Goal: Check status: Check status

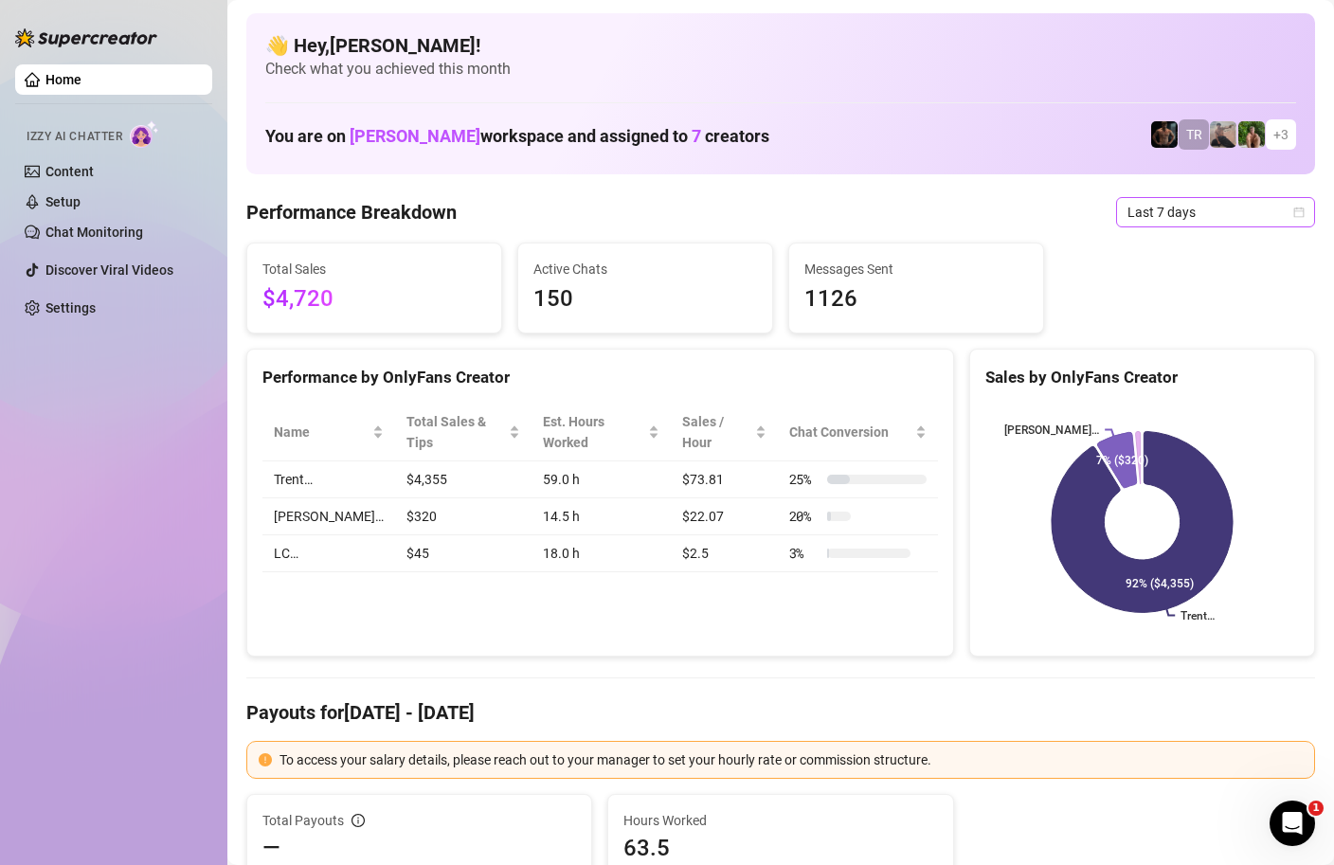
click at [1300, 215] on icon "calendar" at bounding box center [1298, 212] width 11 height 11
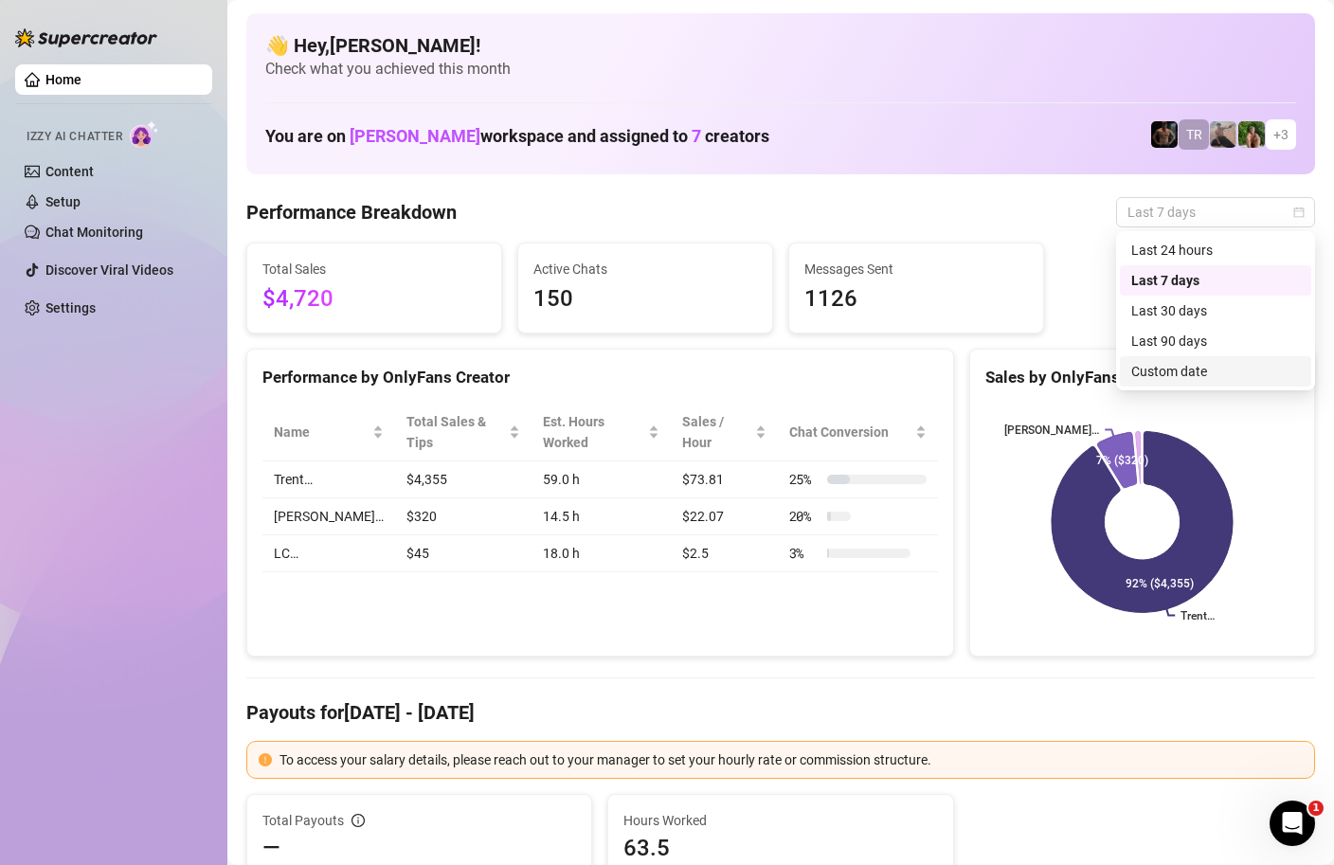
click at [1200, 370] on div "Custom date" at bounding box center [1215, 371] width 169 height 21
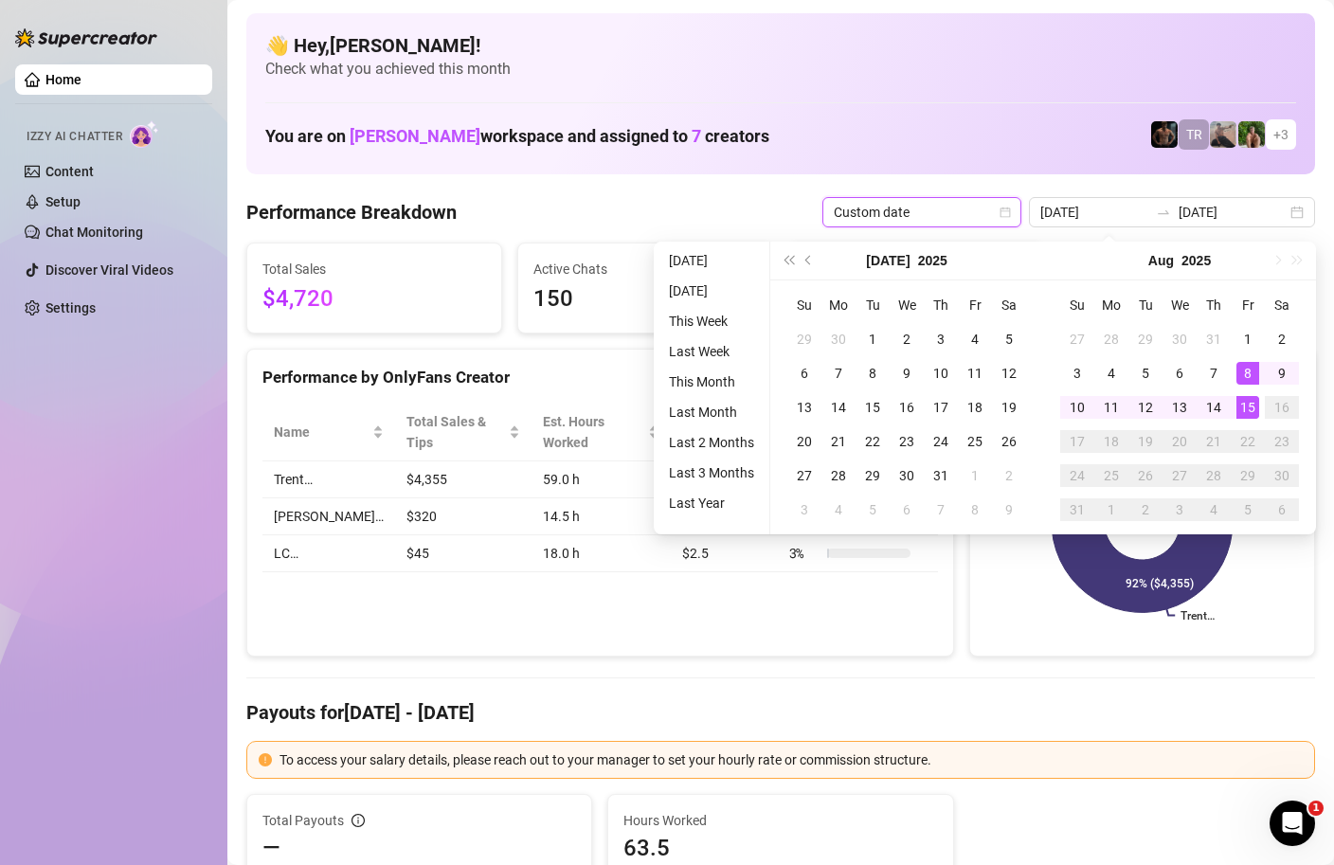
type input "[DATE]"
click at [1257, 398] on div "15" at bounding box center [1247, 407] width 23 height 23
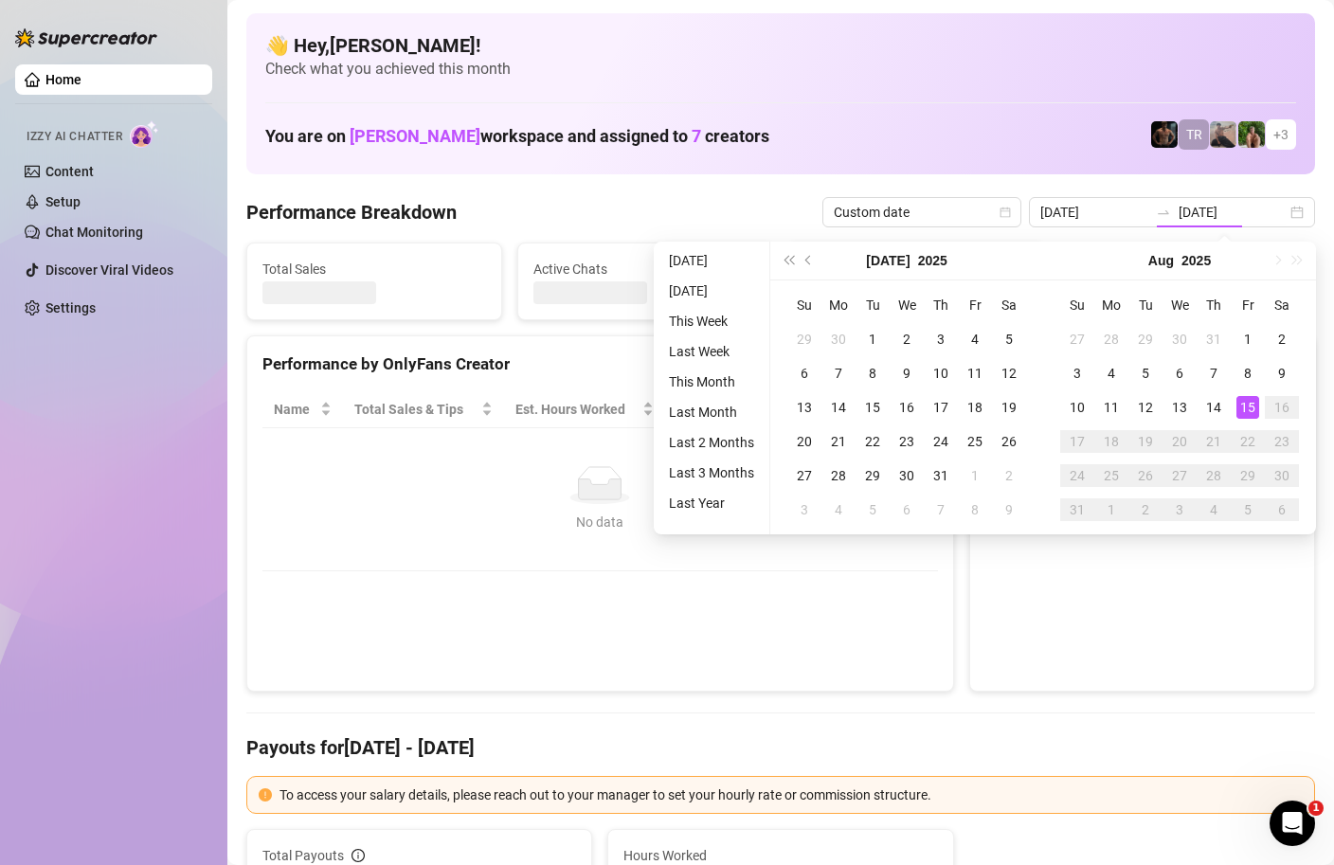
type input "[DATE]"
